Goal: Transaction & Acquisition: Purchase product/service

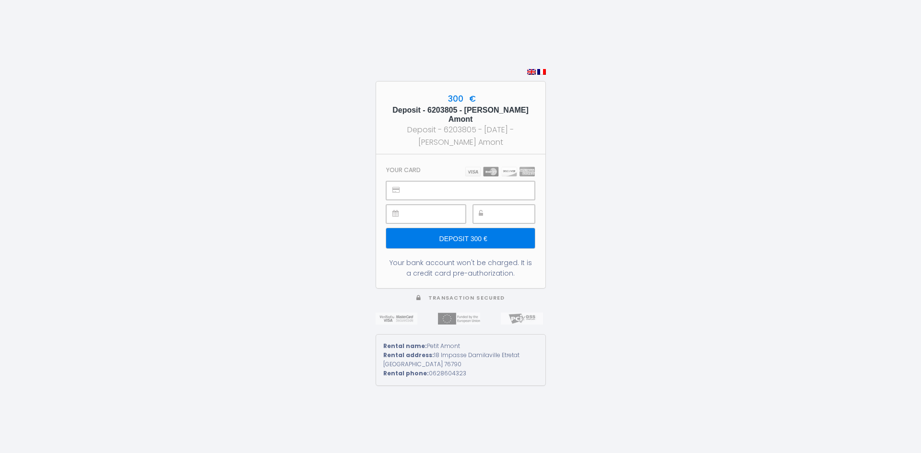
click at [453, 239] on input "Deposit 300 €" at bounding box center [460, 238] width 148 height 20
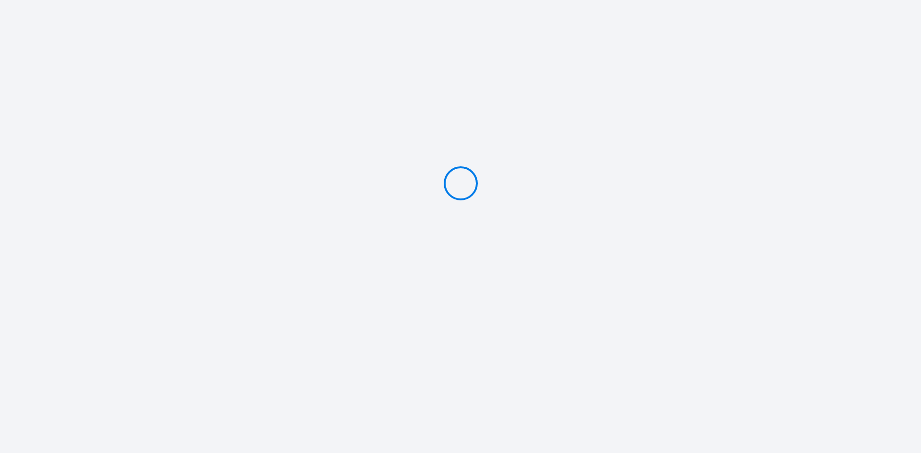
click at [253, 163] on div at bounding box center [460, 183] width 921 height 367
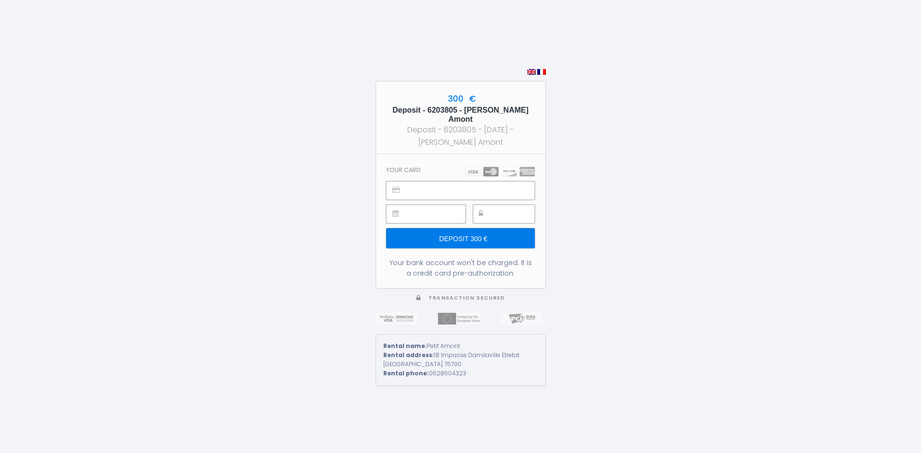
click at [456, 237] on input "Deposit 300 €" at bounding box center [460, 238] width 148 height 20
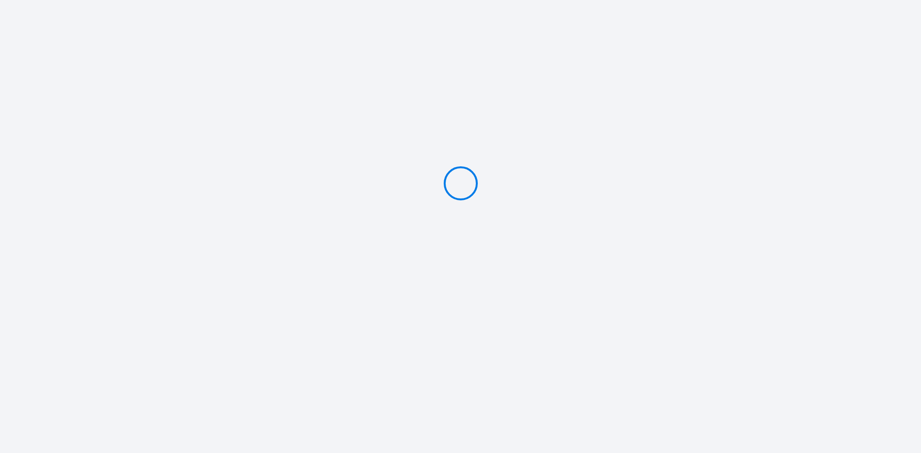
type input "Deposit 300 €"
